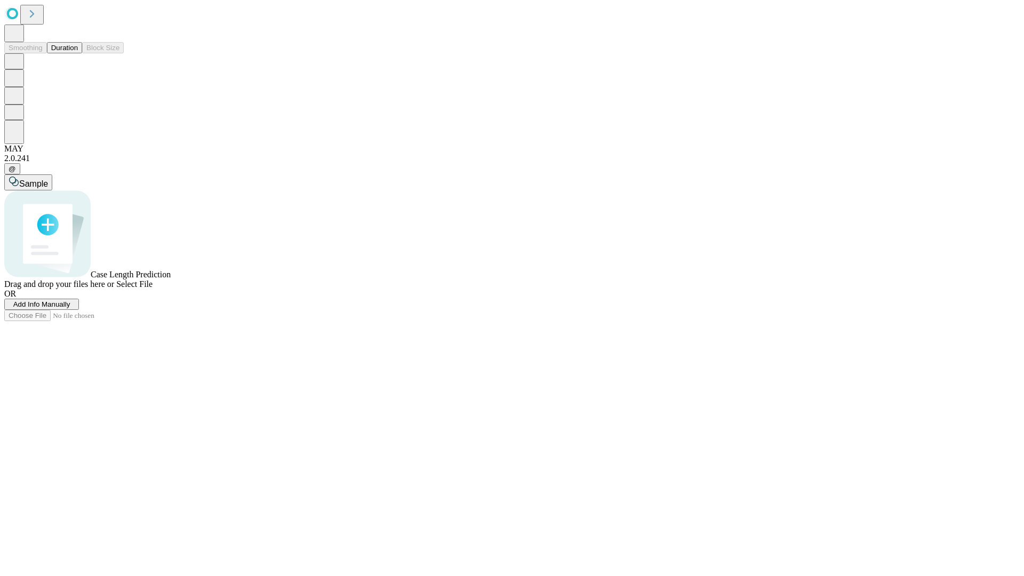
click at [78, 53] on button "Duration" at bounding box center [64, 47] width 35 height 11
click at [153, 289] on span "Select File" at bounding box center [134, 284] width 36 height 9
